Goal: Obtain resource: Download file/media

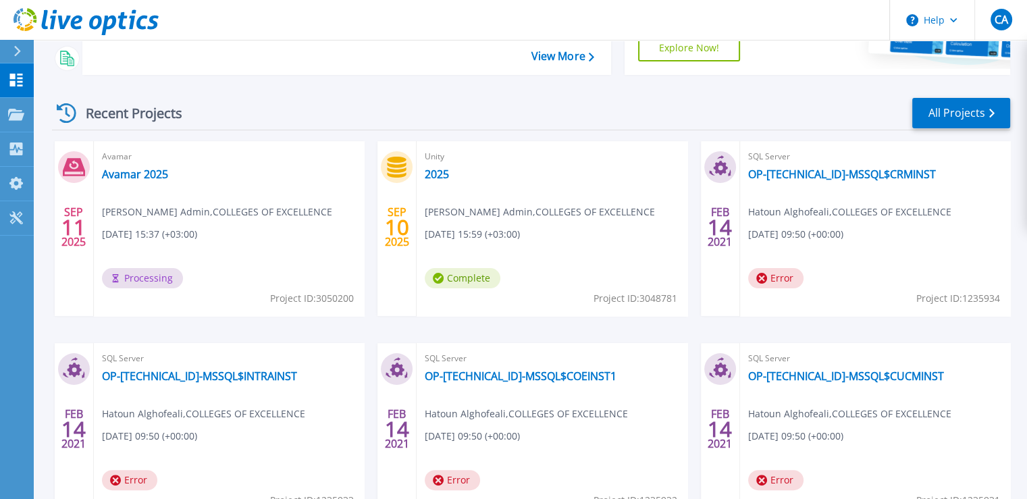
scroll to position [305, 0]
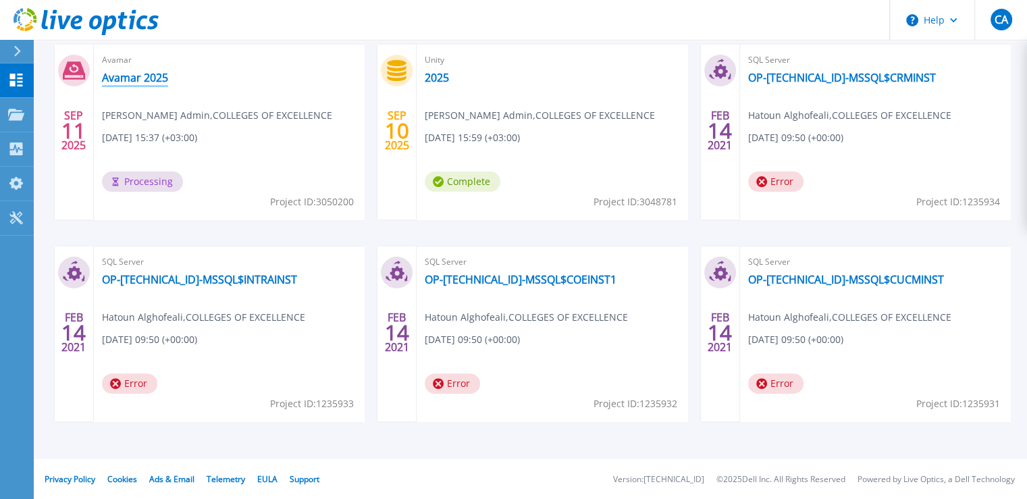
click at [163, 76] on link "Avamar 2025" at bounding box center [135, 78] width 66 height 14
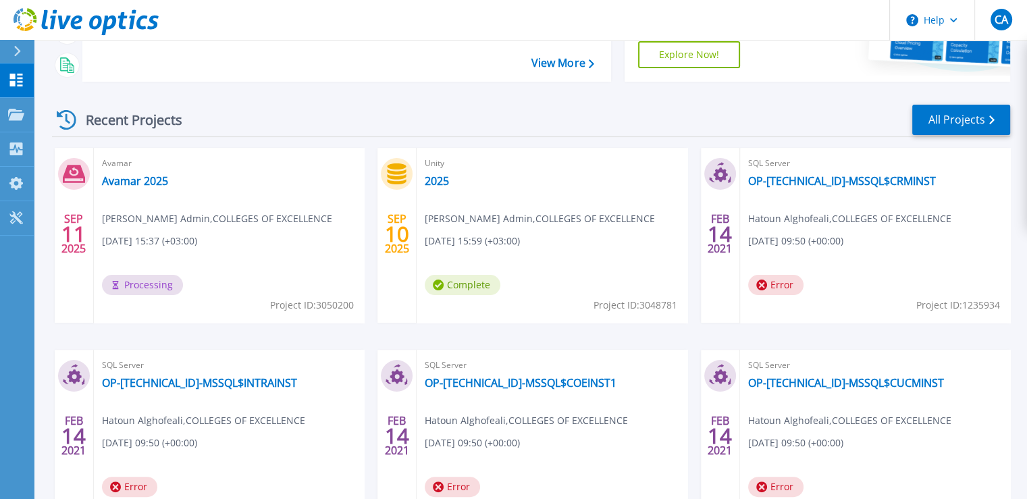
scroll to position [203, 0]
click at [809, 16] on header "Help CA End User [PERSON_NAME] Admin [EMAIL_ADDRESS][PERSON_NAME][DOMAIN_NAME] …" at bounding box center [513, 20] width 1027 height 41
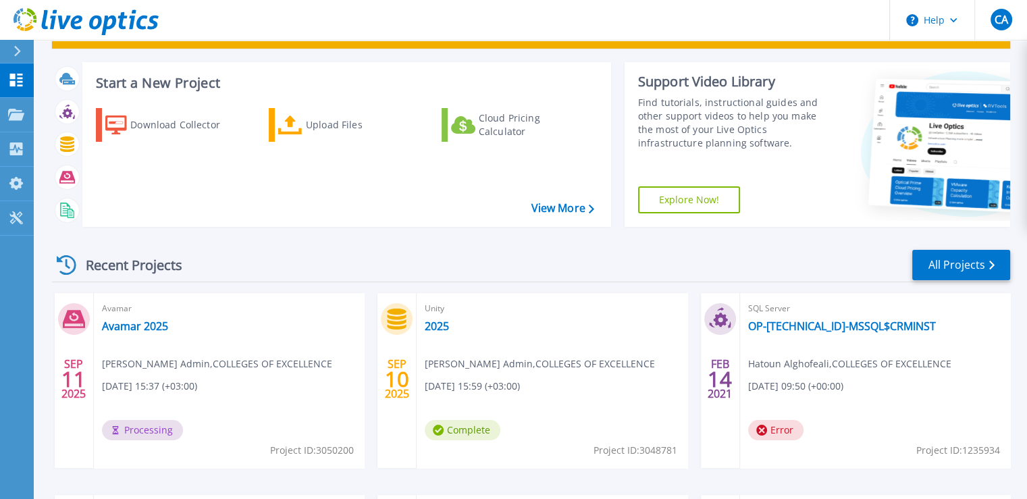
scroll to position [135, 0]
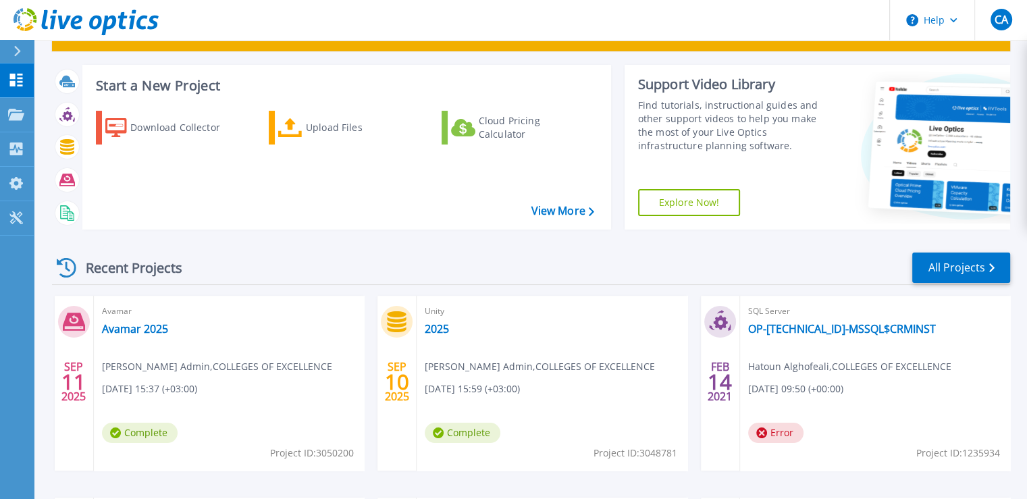
scroll to position [135, 0]
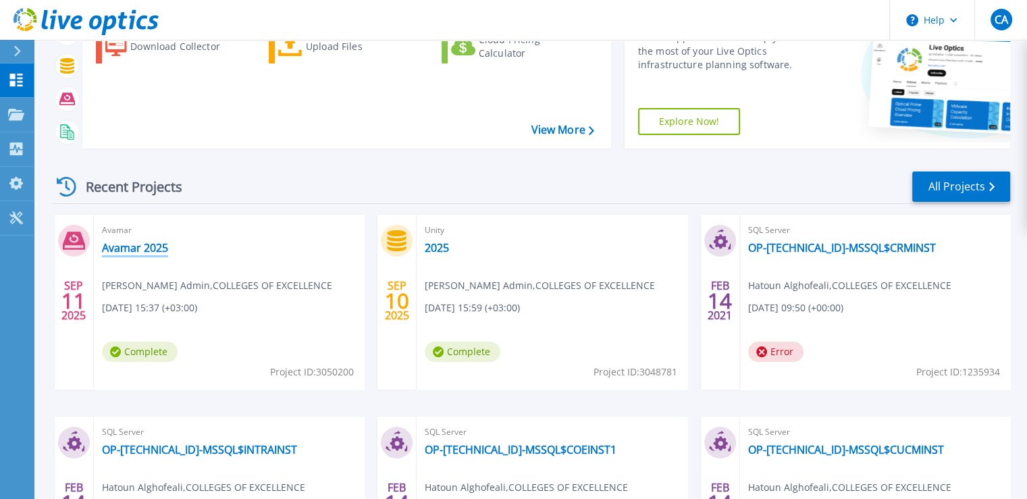
click at [157, 246] on link "Avamar 2025" at bounding box center [135, 248] width 66 height 14
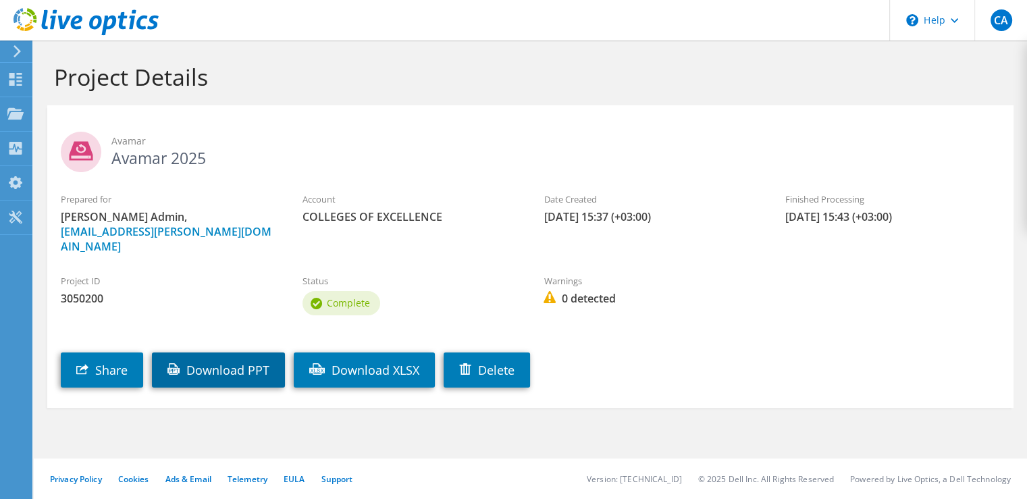
click at [238, 355] on link "Download PPT" at bounding box center [218, 369] width 133 height 35
